Goal: Browse casually

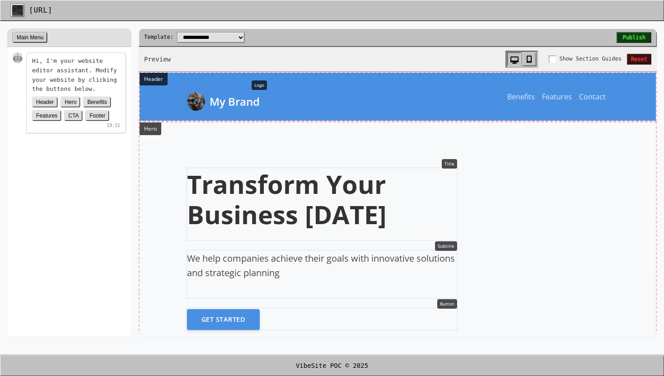
click at [601, 174] on div at bounding box center [611, 168] width 226 height 226
